Goal: Information Seeking & Learning: Learn about a topic

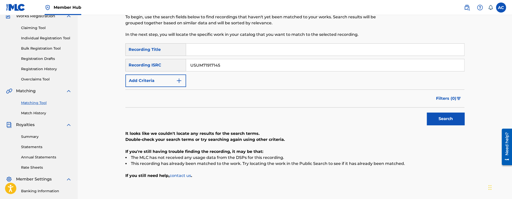
click at [209, 63] on input "USUM71917145" at bounding box center [325, 65] width 278 height 12
paste input "QMEU31704840"
click at [427, 113] on button "Search" at bounding box center [446, 119] width 38 height 13
click at [208, 59] on input "QMEU31704840" at bounding box center [325, 65] width 278 height 12
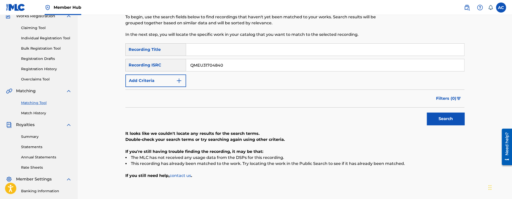
click at [205, 66] on input "QMEU31704840" at bounding box center [325, 65] width 278 height 12
paste input "819748"
click at [427, 113] on button "Search" at bounding box center [446, 119] width 38 height 13
click at [211, 65] on input "QMEU31819748" at bounding box center [325, 65] width 278 height 12
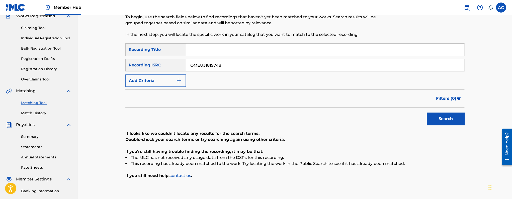
click at [211, 65] on input "QMEU31819748" at bounding box center [325, 65] width 278 height 12
paste input "Z22B1886640"
click at [427, 113] on button "Search" at bounding box center [446, 119] width 38 height 13
click at [211, 68] on input "QZ22B1886640" at bounding box center [325, 65] width 278 height 12
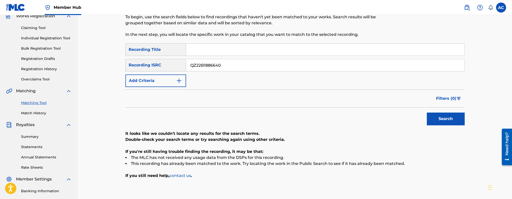
paste input "USLD90819169"
type input "USLD90819169"
click at [427, 113] on button "Search" at bounding box center [446, 119] width 38 height 13
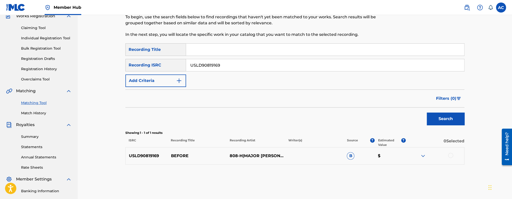
click at [451, 157] on div at bounding box center [450, 155] width 5 height 5
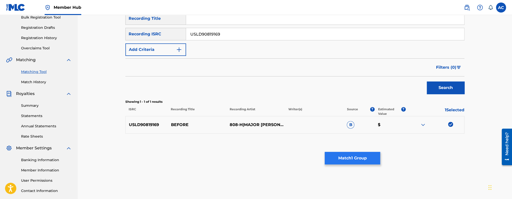
scroll to position [80, 0]
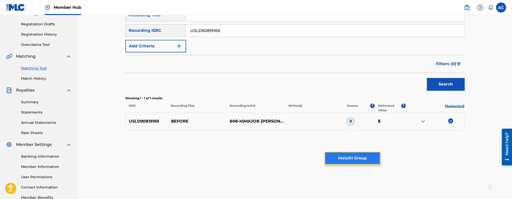
click at [365, 157] on button "Match 1 Group" at bounding box center [352, 158] width 55 height 13
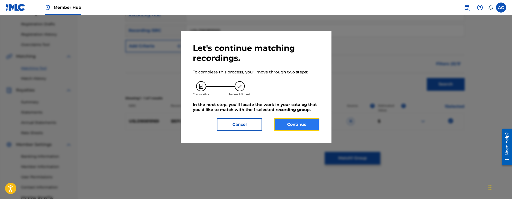
click at [310, 124] on button "Continue" at bounding box center [296, 124] width 45 height 13
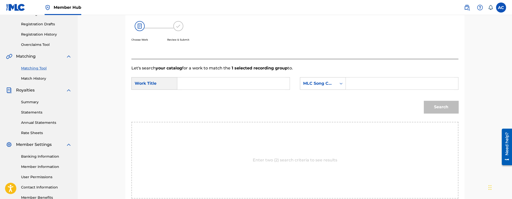
click at [234, 82] on input "Search Form" at bounding box center [233, 83] width 104 height 12
paste input "BEFORE"
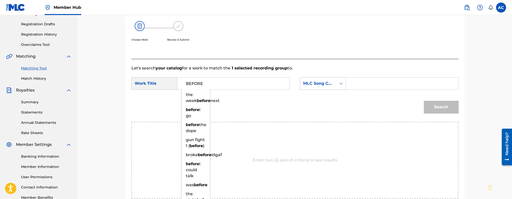
type input "BEFORE"
click at [379, 84] on input "Search Form" at bounding box center [402, 83] width 104 height 12
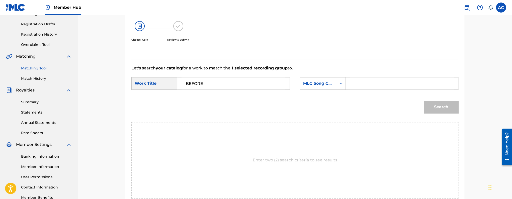
paste input "BVBT7G"
type input "BVBT7G"
click at [430, 109] on button "Search" at bounding box center [441, 107] width 35 height 13
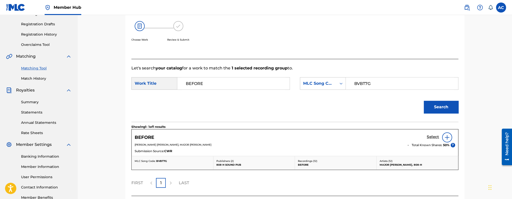
click at [431, 137] on h5 "Select" at bounding box center [433, 137] width 12 height 5
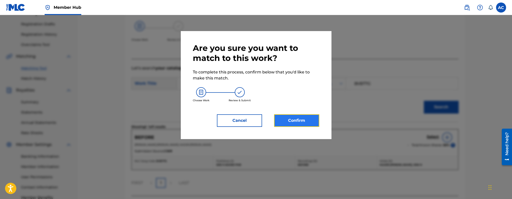
click at [289, 125] on button "Confirm" at bounding box center [296, 120] width 45 height 13
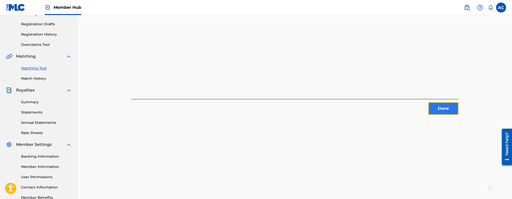
click at [436, 113] on button "Done" at bounding box center [443, 108] width 30 height 13
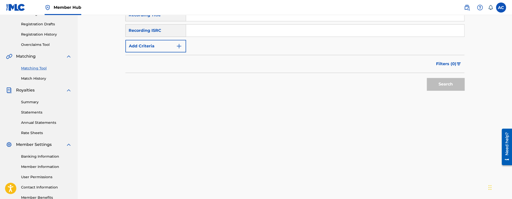
click at [241, 31] on input "Search Form" at bounding box center [325, 31] width 278 height 12
paste input "USUM71711949"
type input "USUM71711949"
click at [427, 78] on button "Search" at bounding box center [446, 84] width 38 height 13
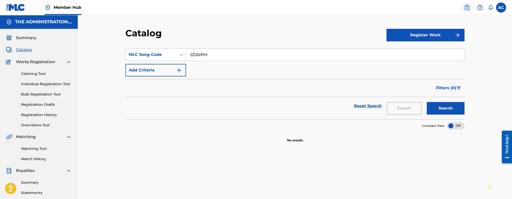
click at [469, 10] on img at bounding box center [467, 8] width 6 height 6
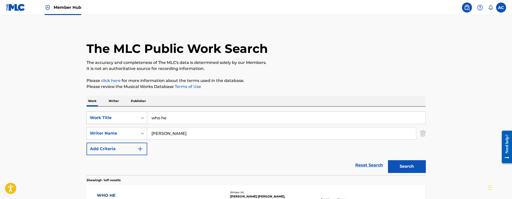
click at [146, 118] on div "Search Form" at bounding box center [142, 117] width 9 height 9
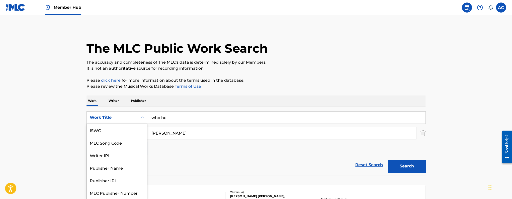
scroll to position [13, 0]
click at [118, 129] on div "MLC Song Code" at bounding box center [117, 130] width 60 height 13
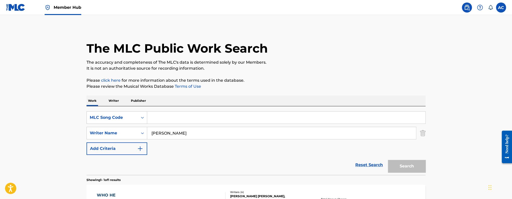
click at [181, 116] on input "Search Form" at bounding box center [286, 118] width 278 height 12
paste input "CC0VPH"
type input "CC0VPH"
click at [423, 134] on img "Search Form" at bounding box center [423, 133] width 6 height 13
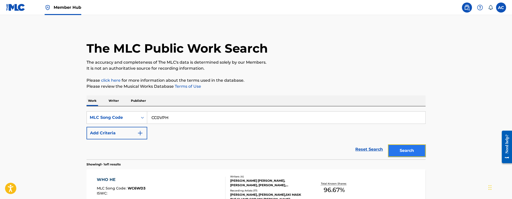
click at [416, 144] on button "Search" at bounding box center [407, 150] width 38 height 13
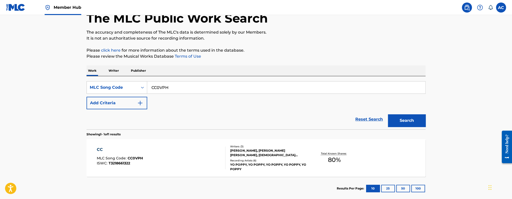
scroll to position [58, 0]
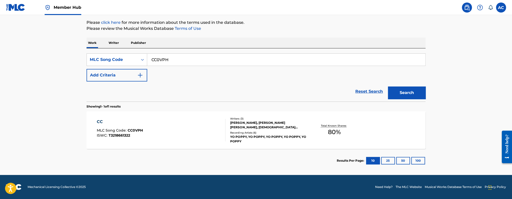
click at [239, 129] on div "[PERSON_NAME], [PERSON_NAME] [PERSON_NAME], [DEMOGRAPHIC_DATA][PERSON_NAME]" at bounding box center [268, 125] width 76 height 9
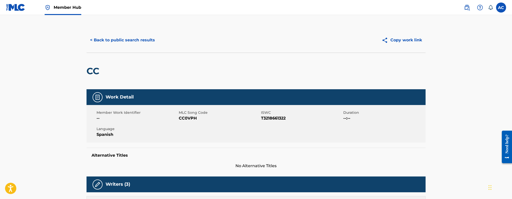
click at [63, 1] on link "Member Hub" at bounding box center [63, 7] width 37 height 15
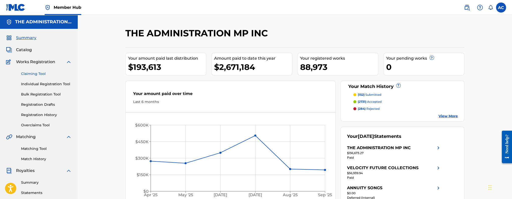
click at [43, 75] on link "Claiming Tool" at bounding box center [46, 73] width 51 height 5
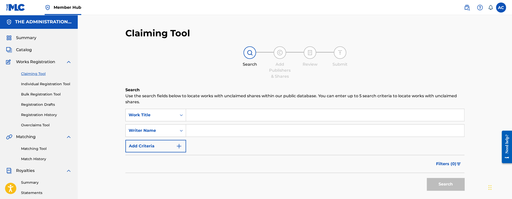
click at [196, 113] on input "Search Form" at bounding box center [325, 115] width 278 height 12
click at [176, 113] on div "Work Title" at bounding box center [151, 115] width 51 height 10
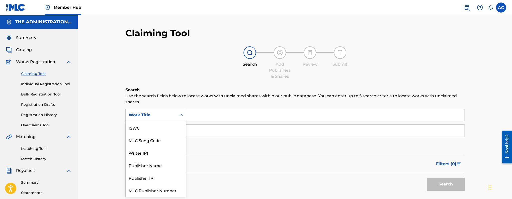
scroll to position [13, 0]
click at [169, 130] on div "MLC Song Code" at bounding box center [156, 127] width 60 height 13
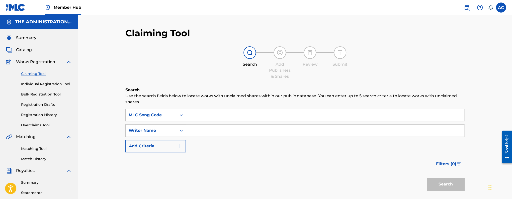
click at [196, 116] on input "Search Form" at bounding box center [325, 115] width 278 height 12
paste input "CC0VPH"
type input "CC0VPH"
click at [427, 178] on button "Search" at bounding box center [446, 184] width 38 height 13
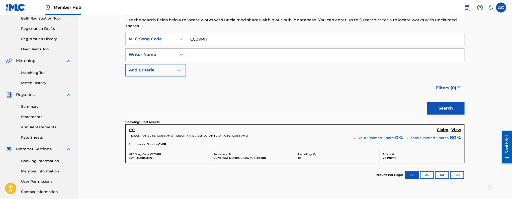
scroll to position [67, 0]
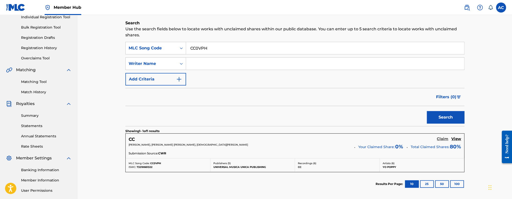
click at [443, 138] on h5 "Claim" at bounding box center [443, 139] width 12 height 5
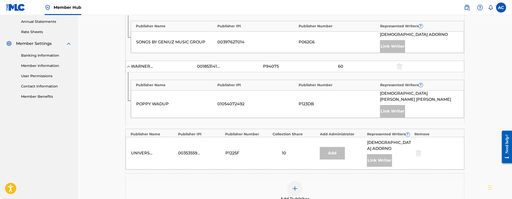
scroll to position [205, 0]
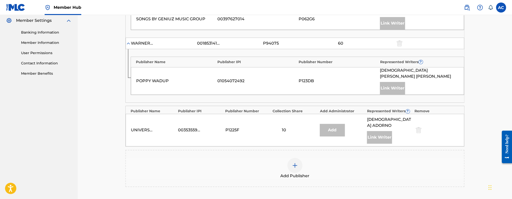
click at [297, 162] on img at bounding box center [295, 165] width 6 height 6
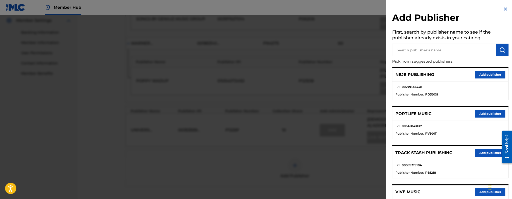
click at [417, 54] on input "text" at bounding box center [444, 50] width 104 height 13
paste input "Annuity Songs"
type input "Annuity Songs"
click at [499, 51] on img "submit" at bounding box center [502, 50] width 6 height 6
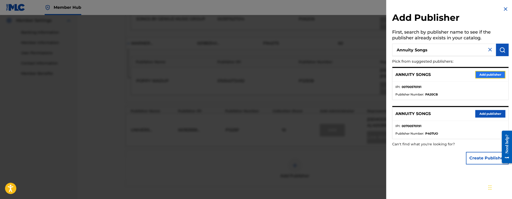
click at [489, 75] on button "Add publisher" at bounding box center [490, 75] width 30 height 8
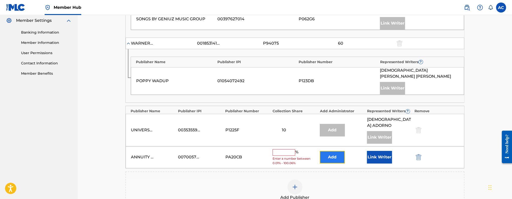
click at [338, 151] on button "Add" at bounding box center [332, 157] width 25 height 13
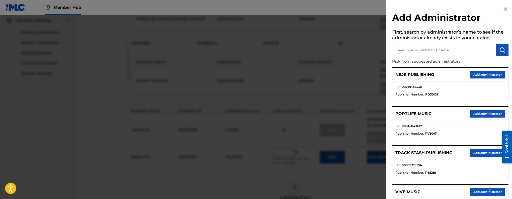
click at [416, 53] on input "text" at bounding box center [444, 50] width 104 height 13
paste input "Annuity Songs"
type input "Annuity Songs"
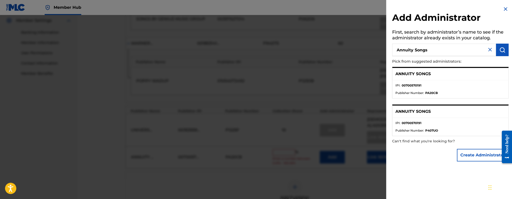
click at [503, 8] on img at bounding box center [505, 9] width 6 height 6
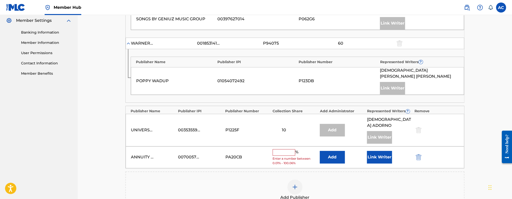
click at [290, 149] on input "text" at bounding box center [283, 152] width 23 height 7
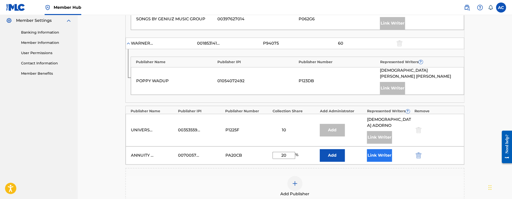
type input "20"
click at [381, 149] on button "Link Writer" at bounding box center [379, 155] width 25 height 13
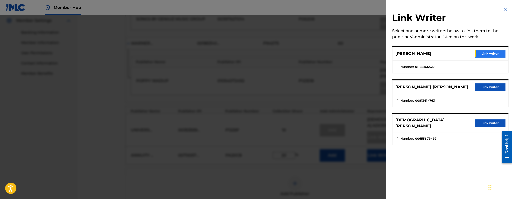
click at [478, 53] on button "Link writer" at bounding box center [490, 54] width 30 height 8
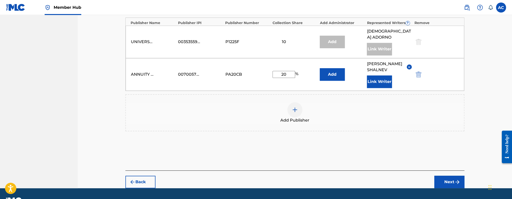
scroll to position [242, 0]
click at [451, 176] on button "Next" at bounding box center [449, 182] width 30 height 13
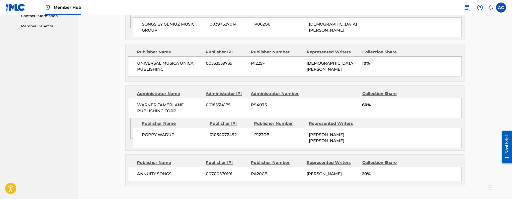
scroll to position [287, 0]
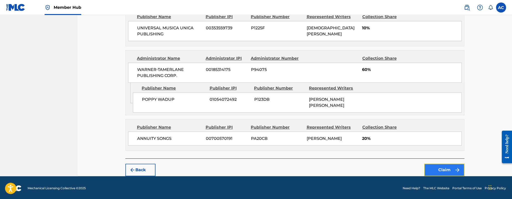
click at [442, 164] on button "Claim" at bounding box center [444, 170] width 40 height 13
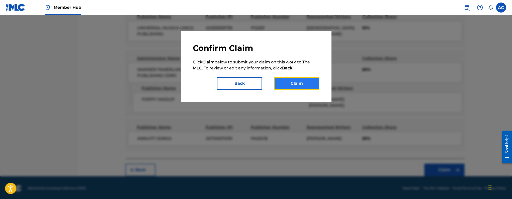
click at [299, 87] on button "Claim" at bounding box center [296, 83] width 45 height 13
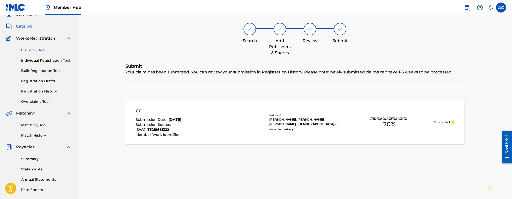
scroll to position [17, 0]
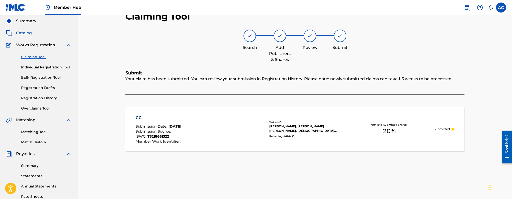
click at [21, 34] on span "Catalog" at bounding box center [24, 33] width 16 height 6
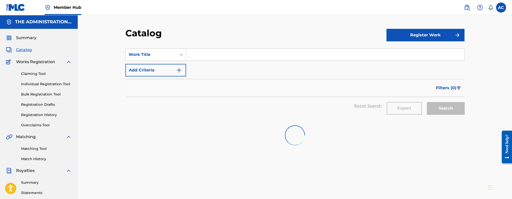
click at [197, 50] on input "Search Form" at bounding box center [325, 55] width 278 height 12
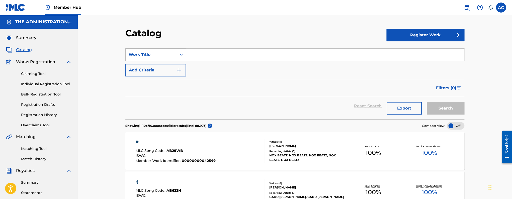
paste input "[PERSON_NAME] [PERSON_NAME] III"
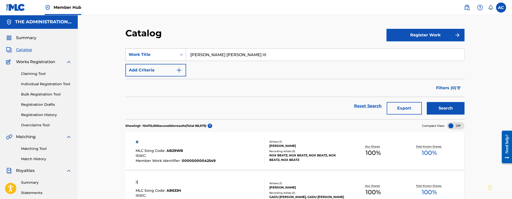
type input "[PERSON_NAME] [PERSON_NAME] III"
click at [179, 56] on icon "Search Form" at bounding box center [181, 54] width 5 height 5
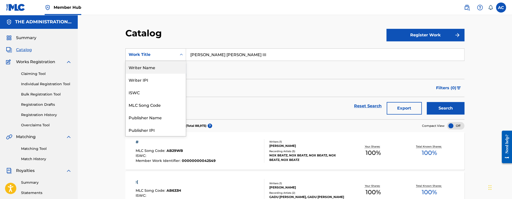
click at [158, 71] on div "Writer Name" at bounding box center [156, 67] width 60 height 13
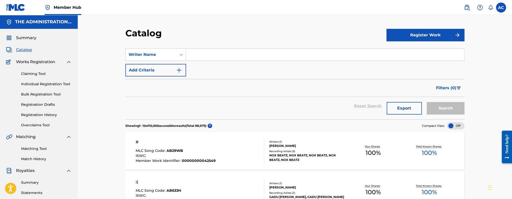
click at [194, 53] on input "Search Form" at bounding box center [325, 55] width 278 height 12
paste input "[PERSON_NAME] [PERSON_NAME] III"
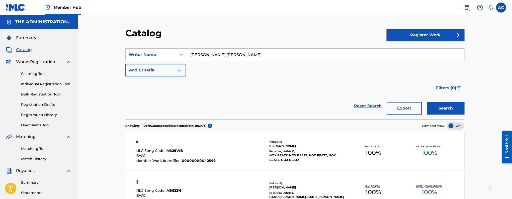
type input "[PERSON_NAME] [PERSON_NAME]"
click at [427, 102] on button "Search" at bounding box center [446, 108] width 38 height 13
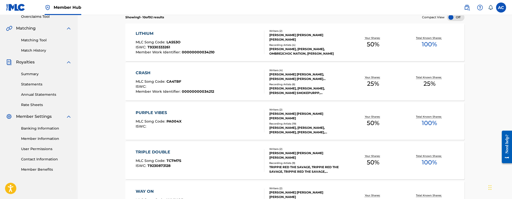
scroll to position [109, 0]
click at [153, 112] on div "PURPLE VIBES" at bounding box center [159, 113] width 46 height 6
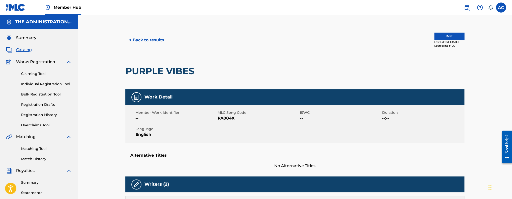
click at [142, 73] on h2 "PURPLE VIBES" at bounding box center [160, 70] width 71 height 11
copy div "PURPLE VIBES"
click at [158, 37] on button "< Back to results" at bounding box center [146, 40] width 42 height 13
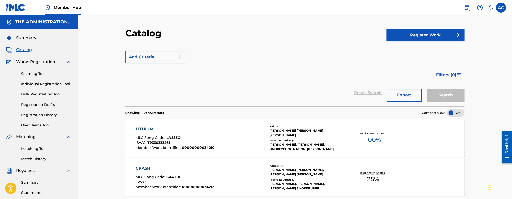
scroll to position [109, 0]
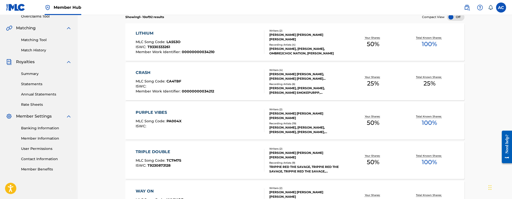
click at [197, 164] on div "TRIPLE DOUBLE MLC Song Code : TC7M7S ISWC : T9230873128" at bounding box center [200, 160] width 129 height 23
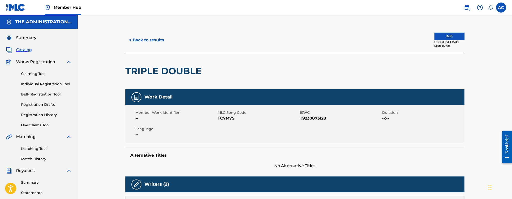
click at [176, 66] on h2 "TRIPLE DOUBLE" at bounding box center [164, 70] width 79 height 11
copy div "TRIPLE DOUBLE"
click at [142, 39] on button "< Back to results" at bounding box center [146, 40] width 42 height 13
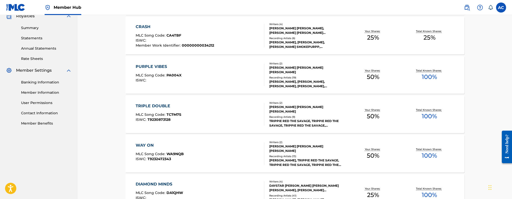
scroll to position [156, 0]
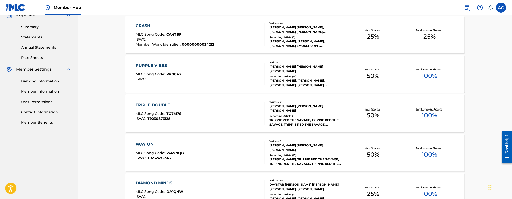
click at [206, 150] on div "WAY ON MLC Song Code : WA9NQB ISWC : T9232472343" at bounding box center [200, 152] width 129 height 23
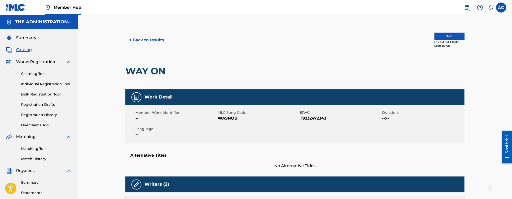
click at [159, 67] on h2 "WAY ON" at bounding box center [146, 70] width 43 height 11
copy div "WAY ON"
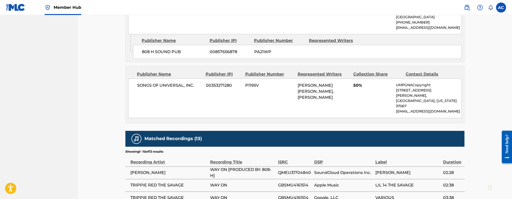
scroll to position [302, 0]
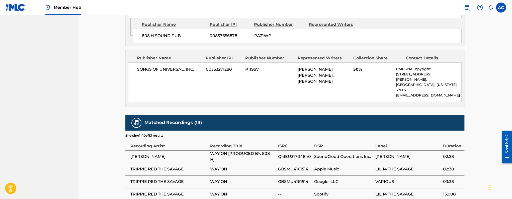
click at [292, 154] on span "QMEU31704840" at bounding box center [295, 157] width 34 height 6
copy span "QMEU31704840"
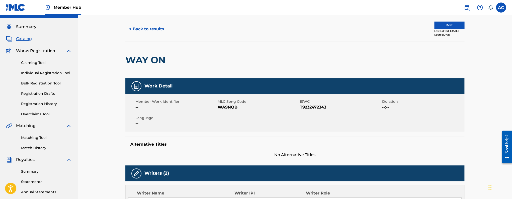
scroll to position [0, 0]
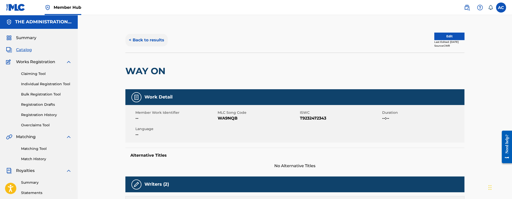
click at [143, 41] on button "< Back to results" at bounding box center [146, 40] width 42 height 13
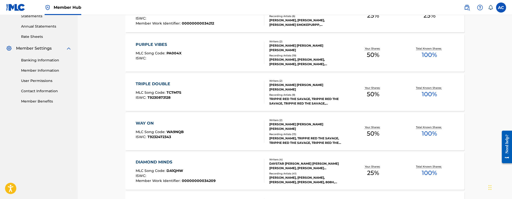
scroll to position [234, 0]
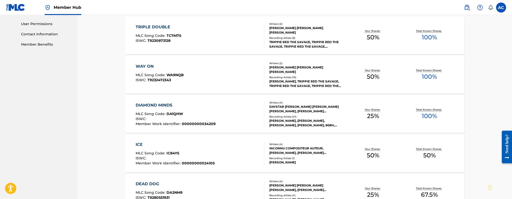
click at [193, 114] on div "MLC Song Code : DA1QHW" at bounding box center [176, 114] width 80 height 5
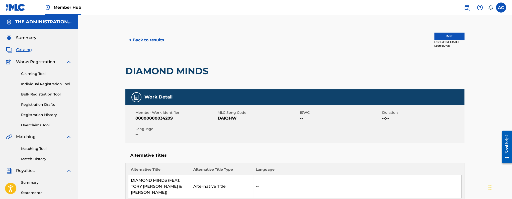
click at [148, 67] on h2 "DIAMOND MINDS" at bounding box center [167, 70] width 85 height 11
copy div "DIAMOND MINDS"
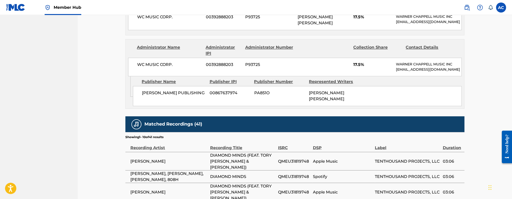
scroll to position [502, 0]
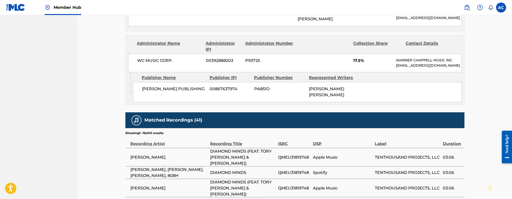
click at [291, 154] on span "QMEU31819748" at bounding box center [294, 157] width 32 height 6
copy span "QMEU31819748"
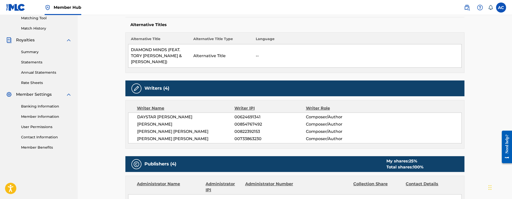
scroll to position [0, 0]
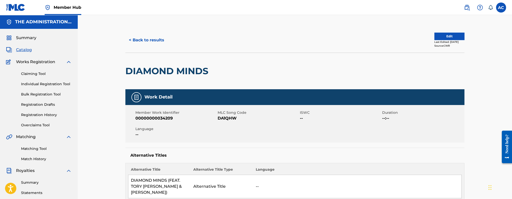
click at [148, 47] on div "< Back to results Edit Last Edited: [DATE] Source: CWR" at bounding box center [294, 40] width 339 height 25
click at [149, 42] on button "< Back to results" at bounding box center [146, 40] width 42 height 13
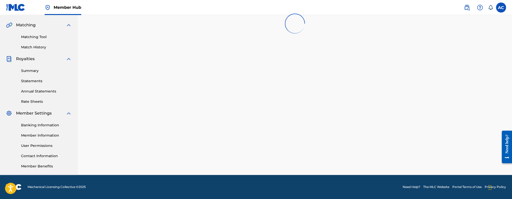
scroll to position [234, 0]
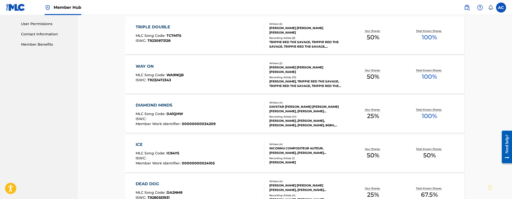
click at [226, 148] on div "ICE MLC Song Code : IC84YS ISWC : Member Work Identifier : 00000000024105" at bounding box center [200, 154] width 129 height 24
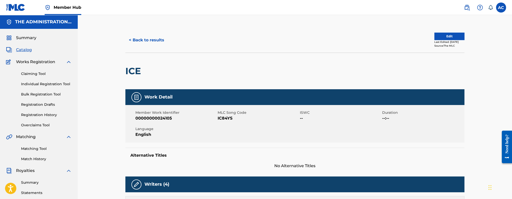
click at [141, 75] on h2 "ICE" at bounding box center [134, 70] width 18 height 11
click at [139, 71] on h2 "ICE" at bounding box center [134, 70] width 18 height 11
click at [128, 69] on h2 "ICE" at bounding box center [134, 70] width 18 height 11
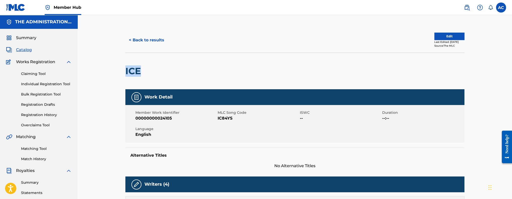
click at [128, 69] on h2 "ICE" at bounding box center [134, 70] width 18 height 11
copy h2 "ICE"
click at [149, 42] on button "< Back to results" at bounding box center [146, 40] width 42 height 13
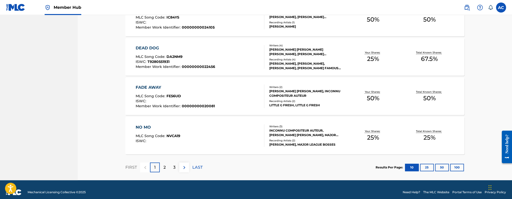
scroll to position [366, 0]
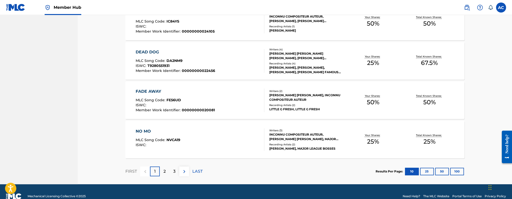
click at [225, 56] on div "DEAD DOG MLC Song Code : DA2NM9 ISWC : T9280551931 Member Work Identifier : 000…" at bounding box center [200, 61] width 129 height 24
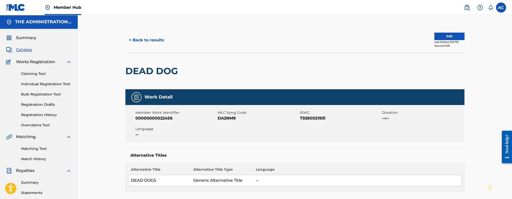
click at [145, 69] on h2 "DEAD DOG" at bounding box center [152, 70] width 55 height 11
copy div "DEAD DOG"
click at [153, 41] on button "< Back to results" at bounding box center [146, 40] width 42 height 13
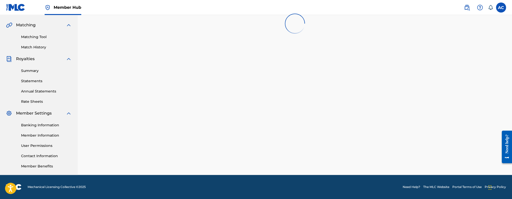
scroll to position [362, 0]
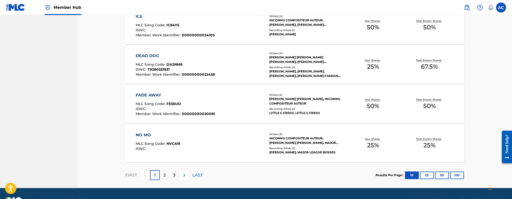
click at [220, 107] on div "FADE AWAY MLC Song Code : FE56UD ISWC : Member Work Identifier : 00000000020081" at bounding box center [200, 104] width 129 height 24
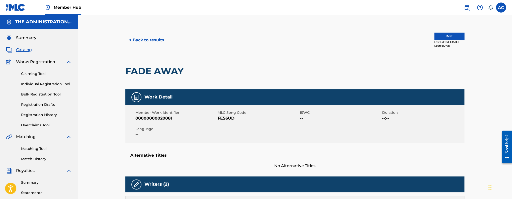
click at [160, 74] on h2 "FADE AWAY" at bounding box center [155, 70] width 61 height 11
copy div "FADE AWAY"
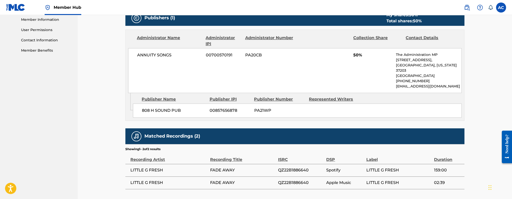
scroll to position [236, 0]
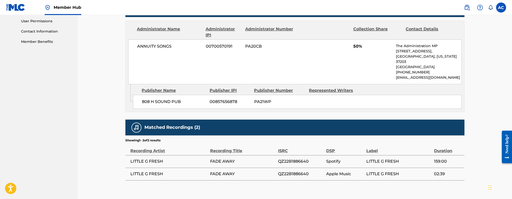
click at [292, 158] on span "QZ22B1886640" at bounding box center [301, 161] width 46 height 6
copy span "QZ22B1886640"
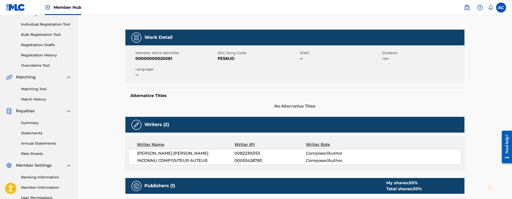
scroll to position [0, 0]
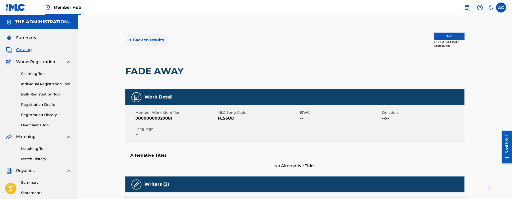
click at [158, 41] on button "< Back to results" at bounding box center [146, 40] width 42 height 13
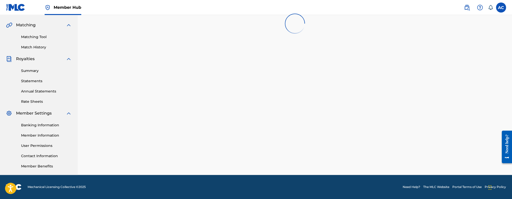
scroll to position [362, 0]
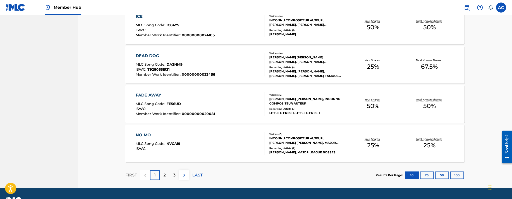
click at [164, 140] on div "NO MO MLC Song Code : NVCA19 ISWC :" at bounding box center [158, 143] width 45 height 23
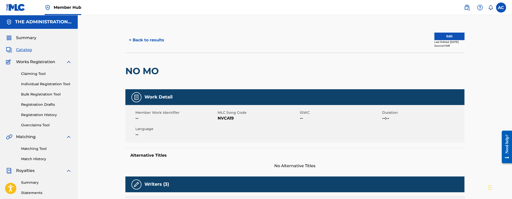
click at [145, 66] on h2 "NO MO" at bounding box center [143, 70] width 36 height 11
click at [152, 39] on button "< Back to results" at bounding box center [146, 40] width 42 height 13
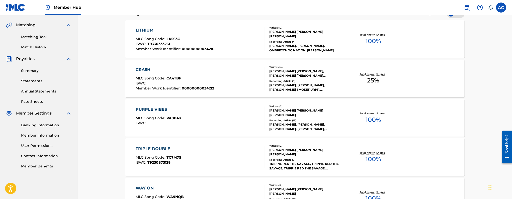
scroll to position [362, 0]
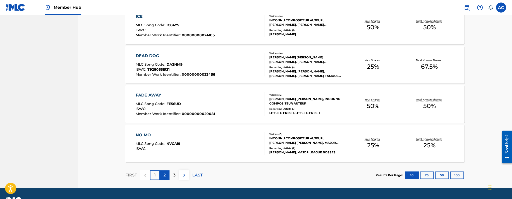
click at [165, 175] on p "2" at bounding box center [164, 175] width 2 height 6
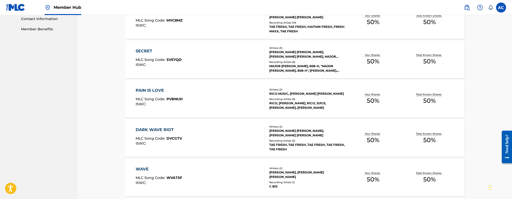
scroll to position [0, 0]
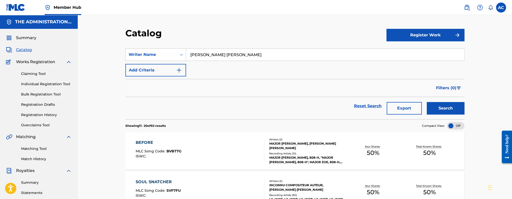
click at [193, 161] on div "BEFORE MLC Song Code : BVBT7G ISWC :" at bounding box center [200, 151] width 129 height 23
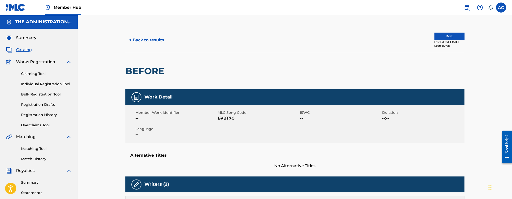
click at [149, 78] on div "BEFORE" at bounding box center [145, 71] width 41 height 36
click at [148, 74] on h2 "BEFORE" at bounding box center [145, 70] width 41 height 11
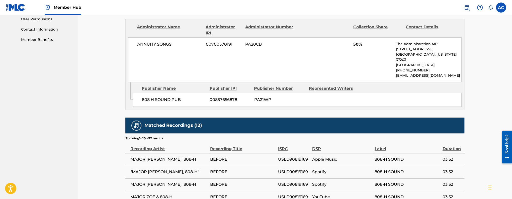
scroll to position [223, 0]
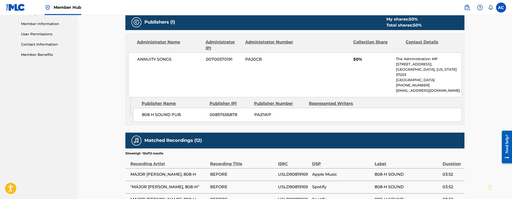
click at [301, 171] on span "USLD90819169" at bounding box center [294, 174] width 32 height 6
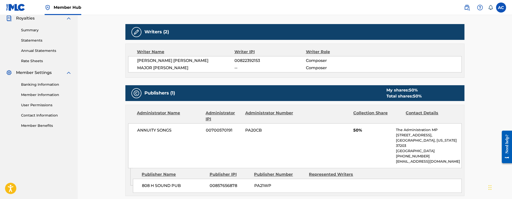
scroll to position [0, 0]
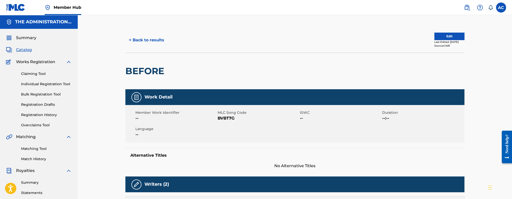
click at [146, 66] on h2 "BEFORE" at bounding box center [145, 70] width 41 height 11
click at [230, 118] on span "BVBT7G" at bounding box center [258, 118] width 81 height 6
click at [157, 41] on button "< Back to results" at bounding box center [146, 40] width 42 height 13
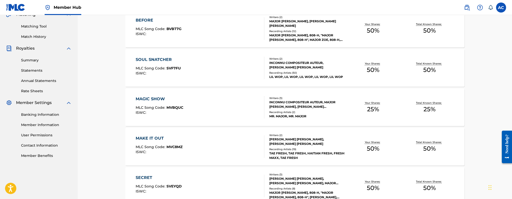
scroll to position [116, 0]
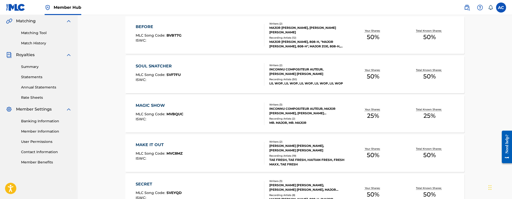
click at [185, 87] on div "SOUL SNATCHER MLC Song Code : SVF7FU ISWC : Writers ( 2 ) INCONNU COMPOSITEUR A…" at bounding box center [294, 75] width 339 height 38
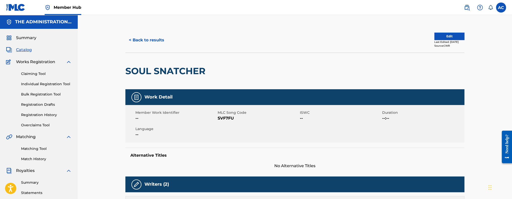
click at [158, 68] on h2 "SOUL SNATCHER" at bounding box center [166, 70] width 82 height 11
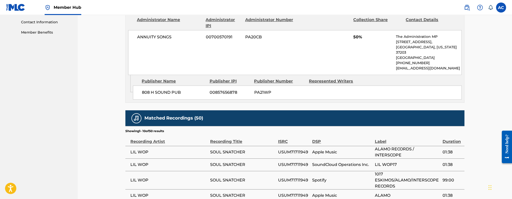
scroll to position [249, 0]
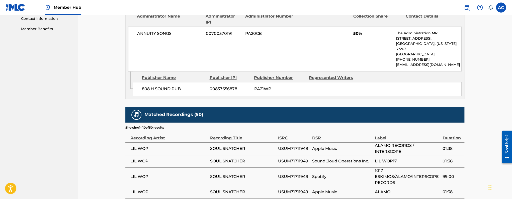
click at [284, 146] on span "USUM71711949" at bounding box center [294, 149] width 32 height 6
